Goal: Transaction & Acquisition: Purchase product/service

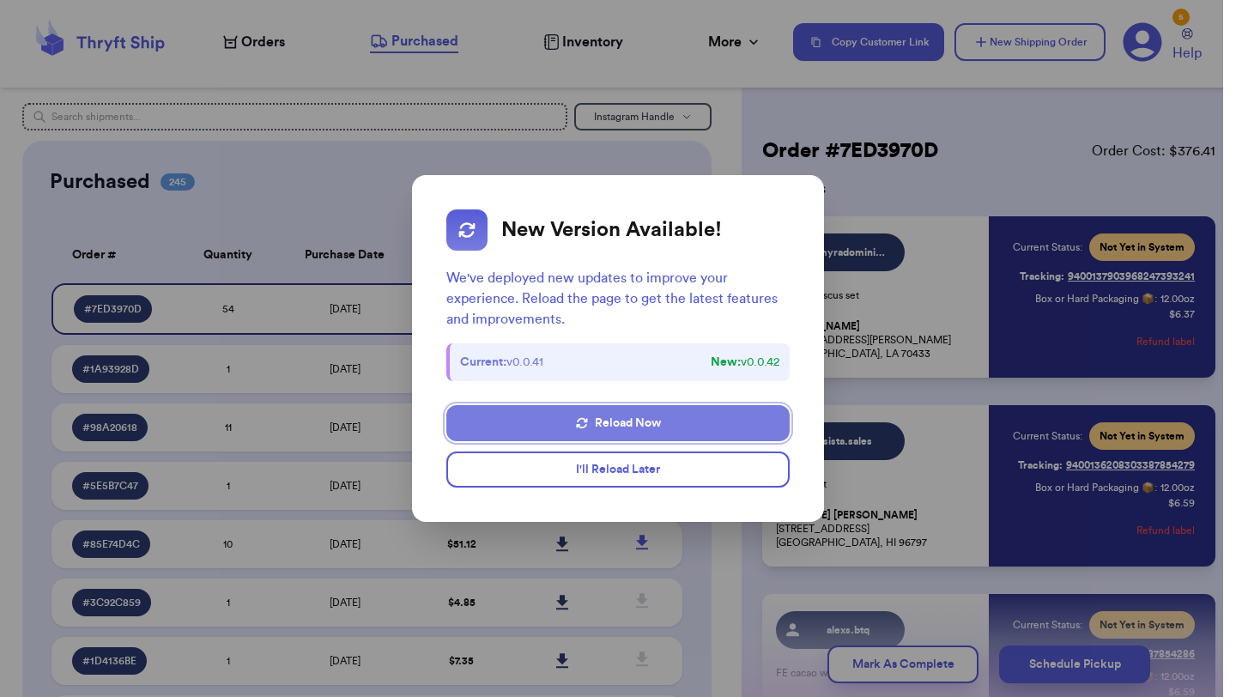
scroll to position [2737, 0]
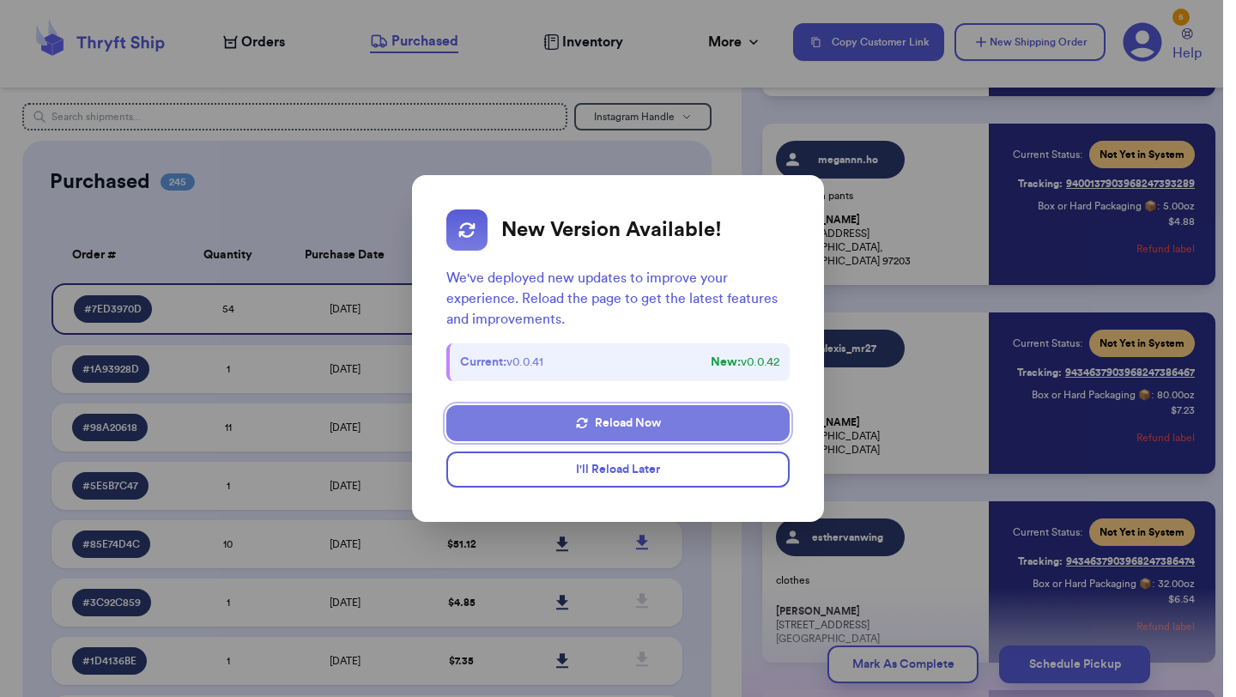
click at [649, 421] on button "Reload Now" at bounding box center [617, 423] width 343 height 36
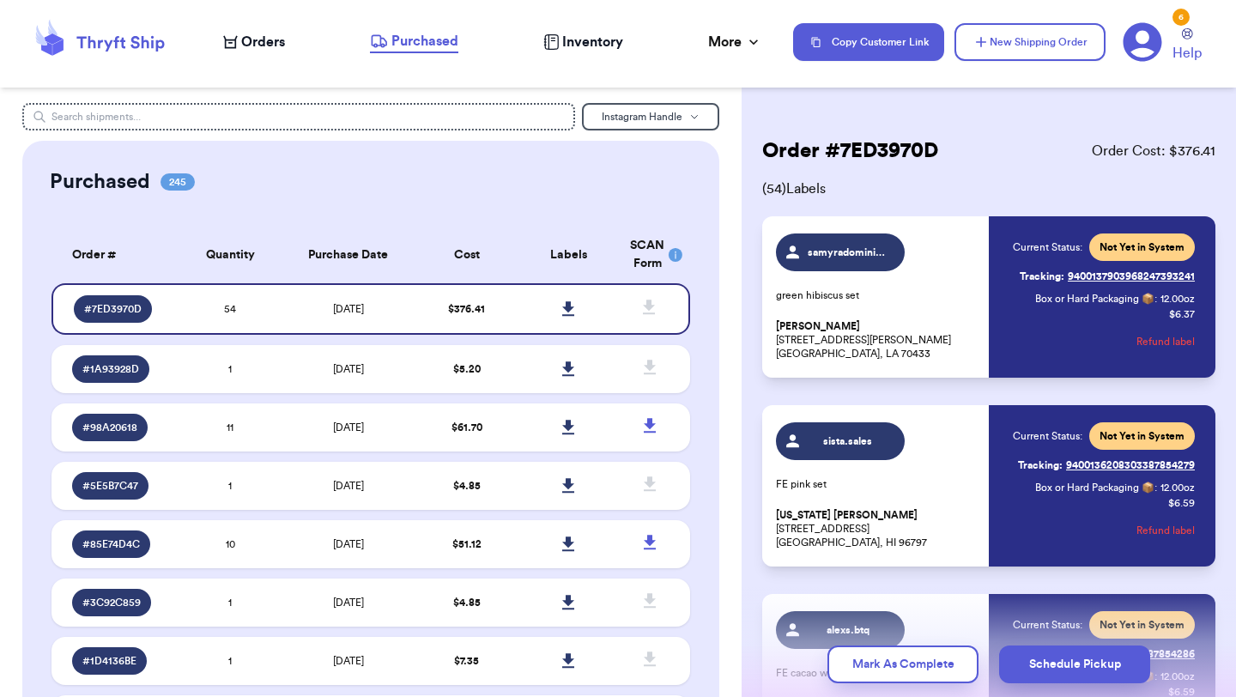
click at [1151, 41] on icon at bounding box center [1143, 42] width 39 height 39
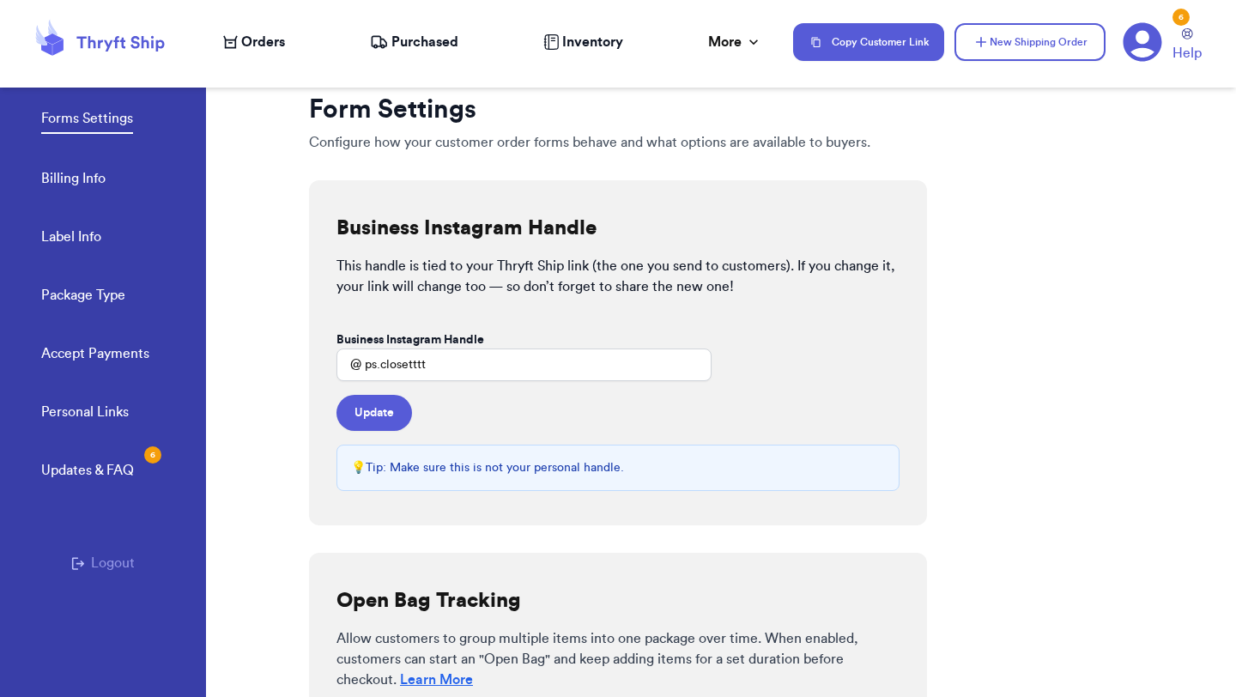
click at [100, 179] on link "Billing Info" at bounding box center [73, 180] width 64 height 24
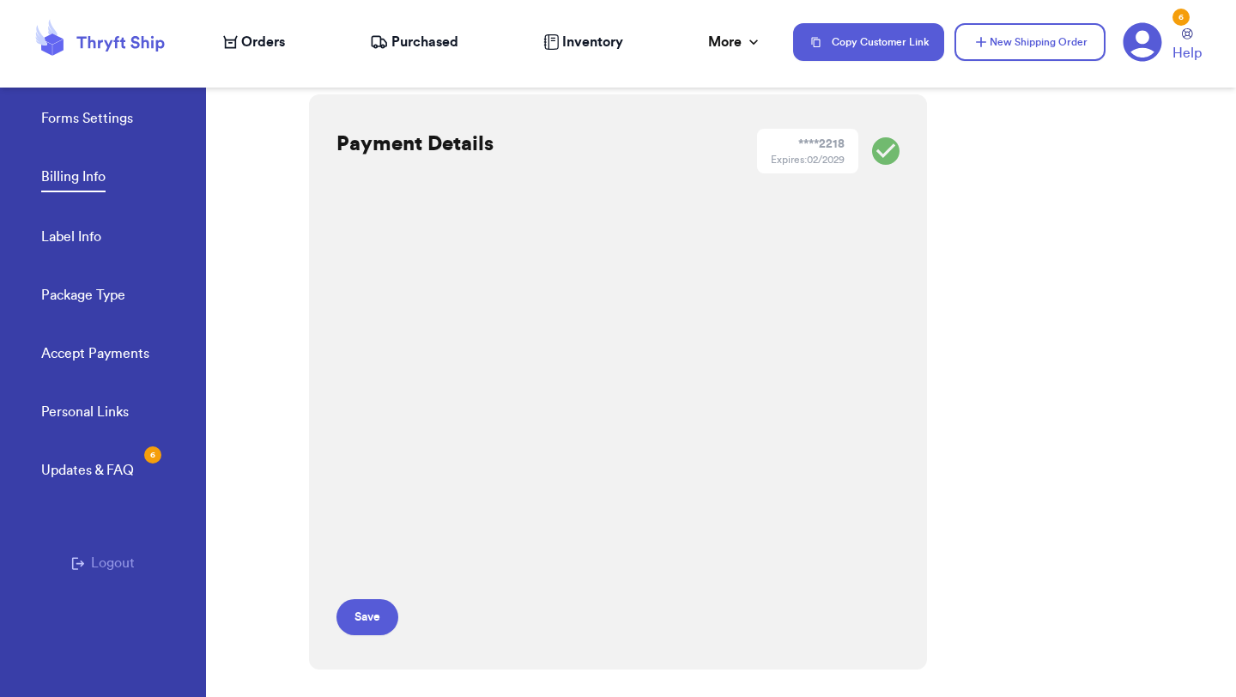
click at [265, 46] on span "Orders" at bounding box center [263, 42] width 44 height 21
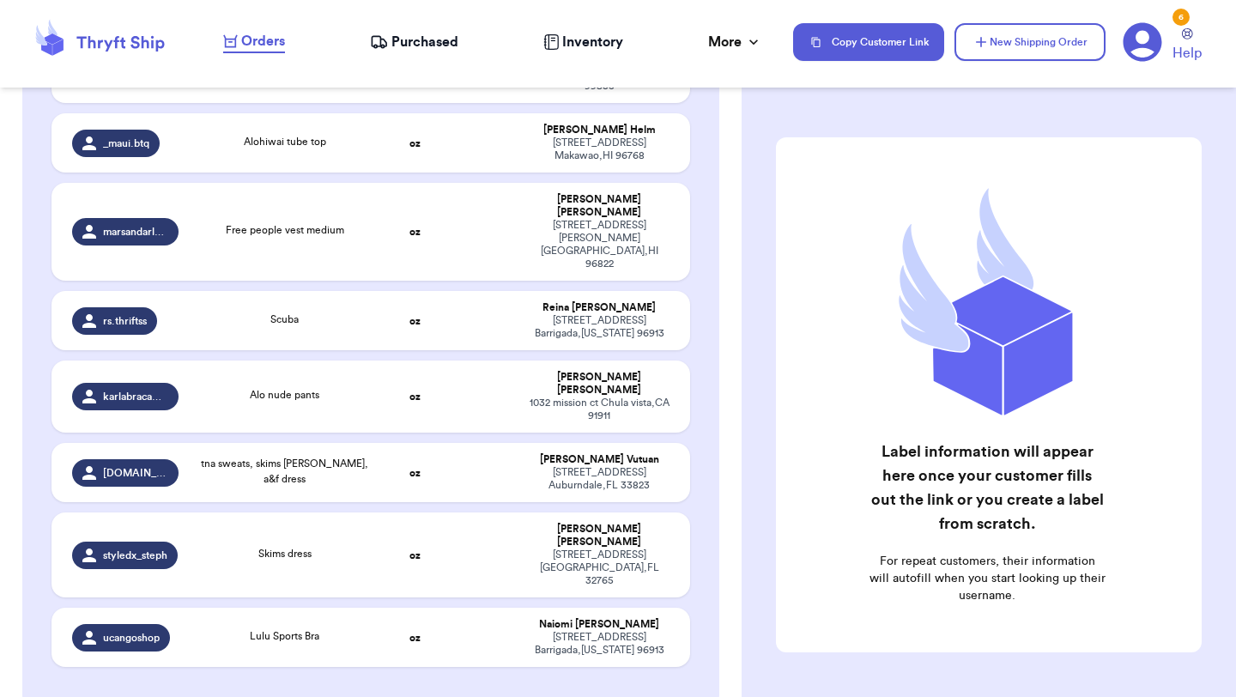
scroll to position [1756, 0]
checkbox input "true"
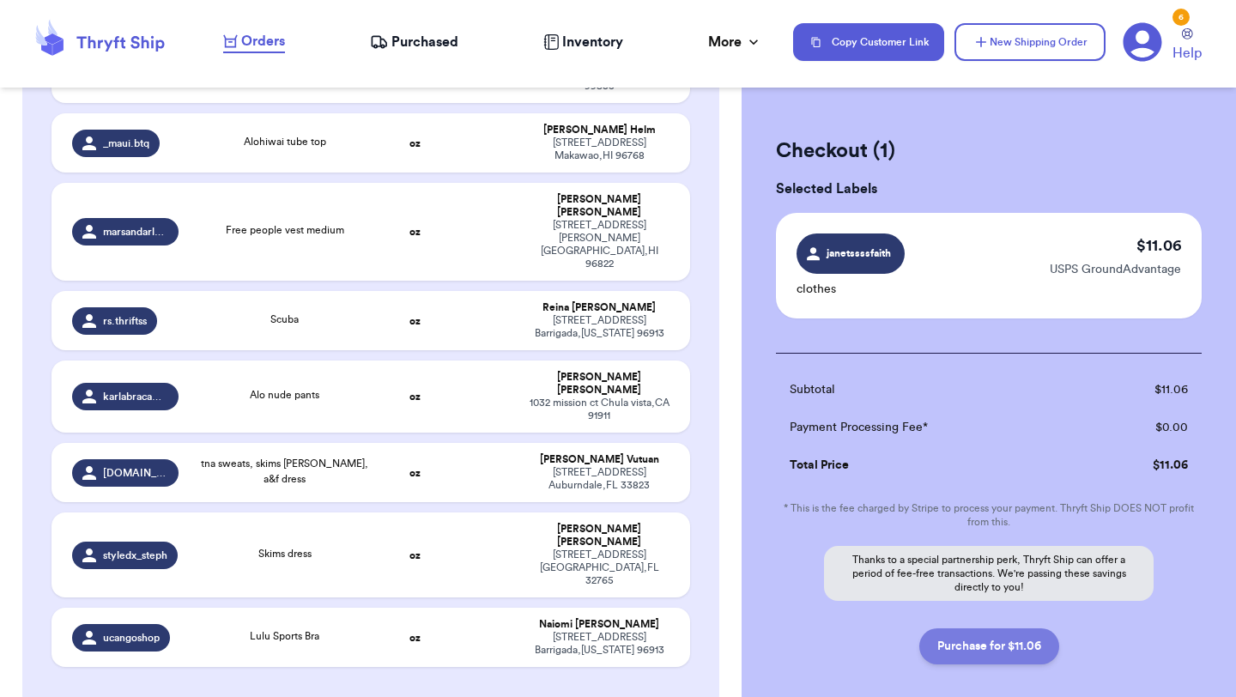
click at [977, 648] on button "Purchase for $11.06" at bounding box center [989, 646] width 140 height 36
checkbox input "false"
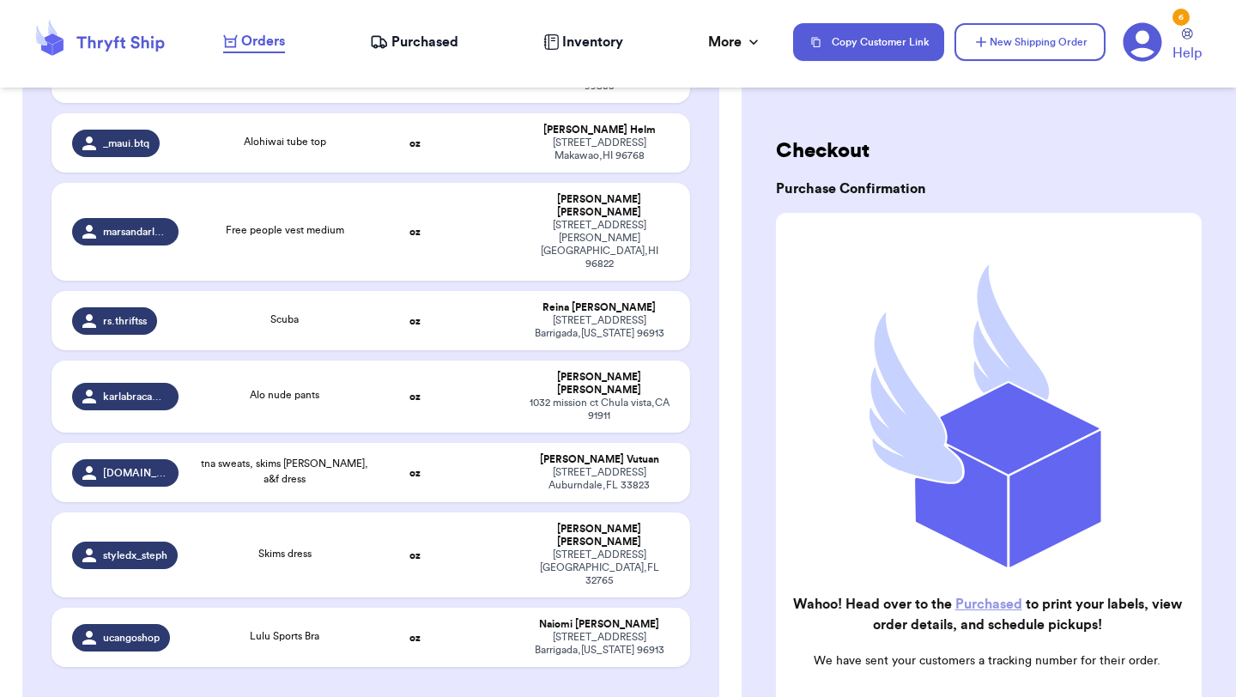
checkbox input "true"
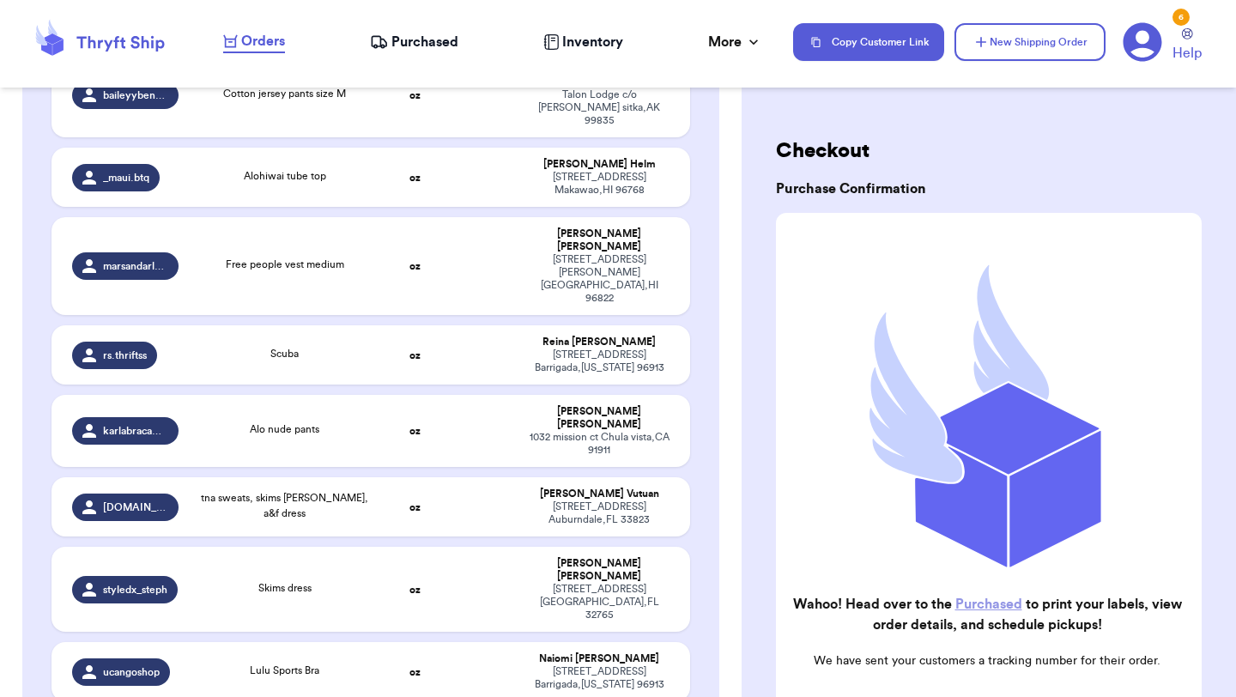
click at [978, 606] on link "Purchased" at bounding box center [988, 604] width 67 height 14
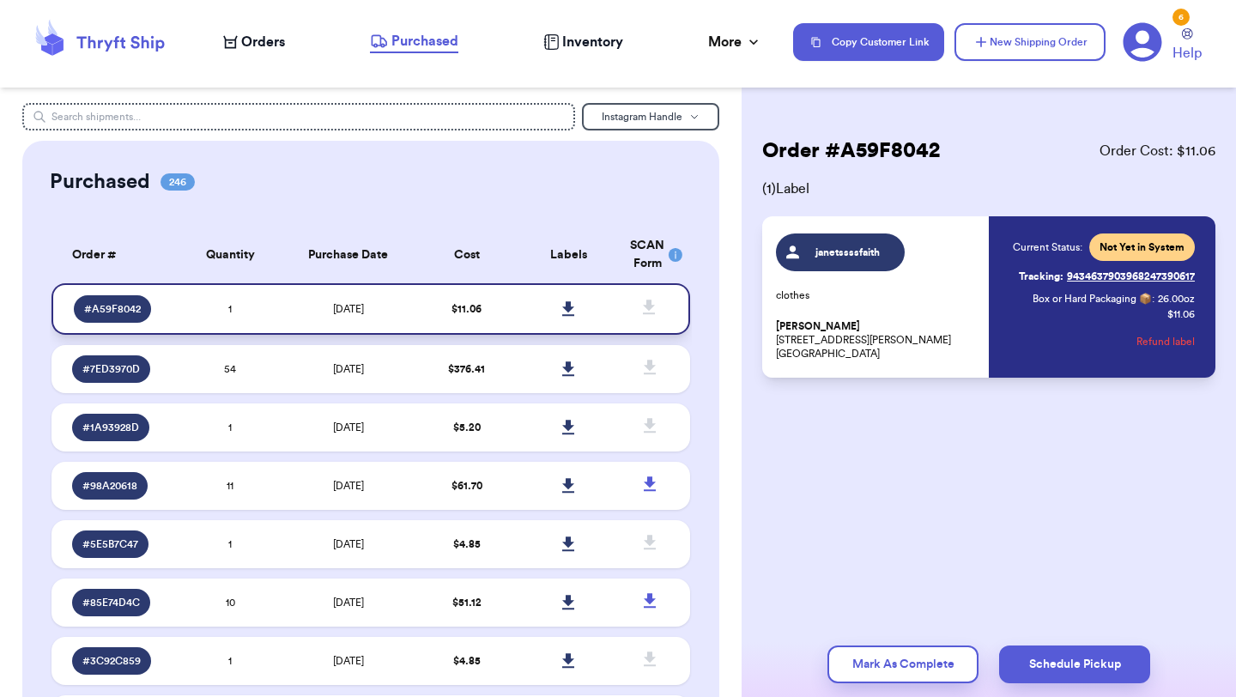
click at [567, 306] on icon at bounding box center [568, 308] width 12 height 15
